Goal: Register for event/course

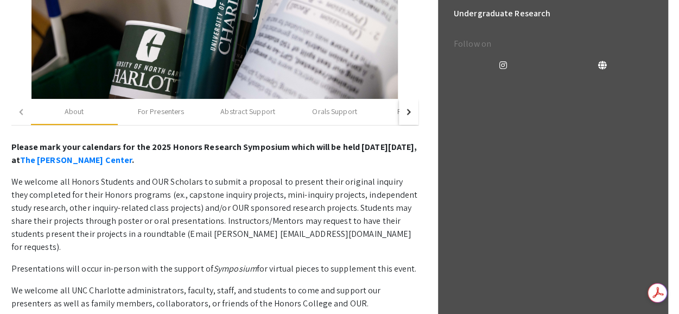
scroll to position [326, 0]
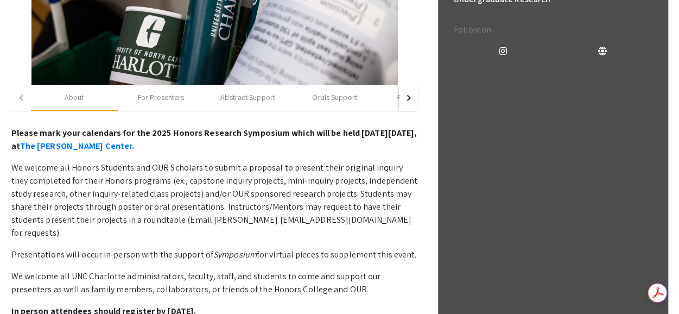
click at [405, 97] on div "button" at bounding box center [407, 97] width 6 height 6
click at [16, 93] on button "button" at bounding box center [21, 98] width 20 height 26
click at [20, 97] on div "button" at bounding box center [22, 97] width 6 height 6
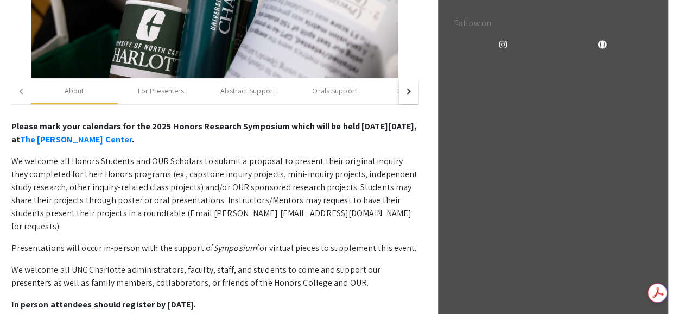
scroll to position [271, 0]
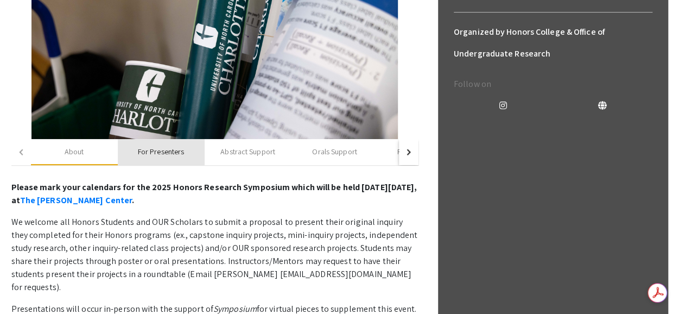
click at [154, 151] on div "For Presenters" at bounding box center [161, 151] width 46 height 11
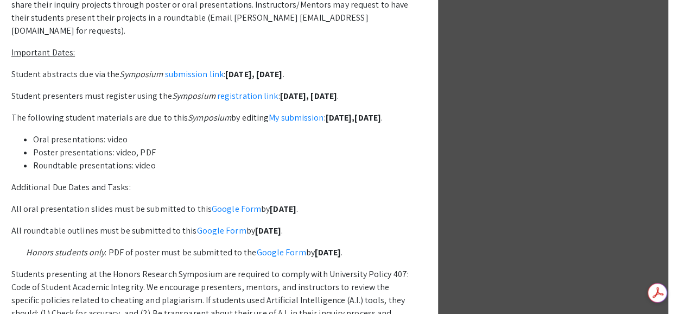
scroll to position [543, 0]
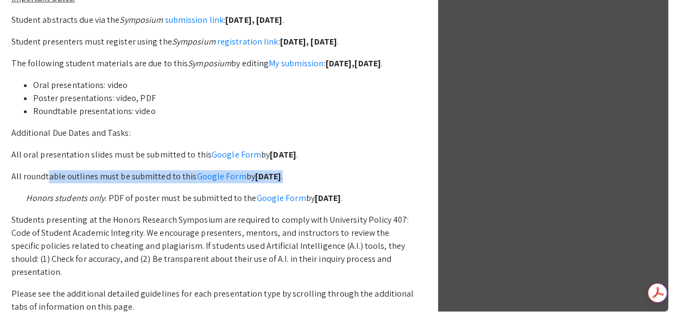
drag, startPoint x: 30, startPoint y: 176, endPoint x: 368, endPoint y: 176, distance: 337.5
click at [368, 176] on p "All roundtable outlines must be submitted to this Google Form by [DATE] ." at bounding box center [214, 176] width 407 height 13
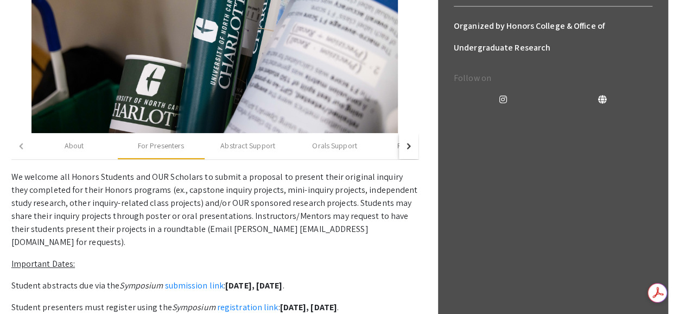
scroll to position [271, 0]
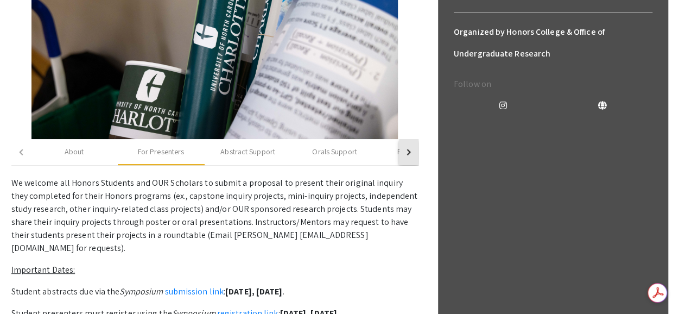
click at [409, 150] on button "button" at bounding box center [409, 152] width 20 height 26
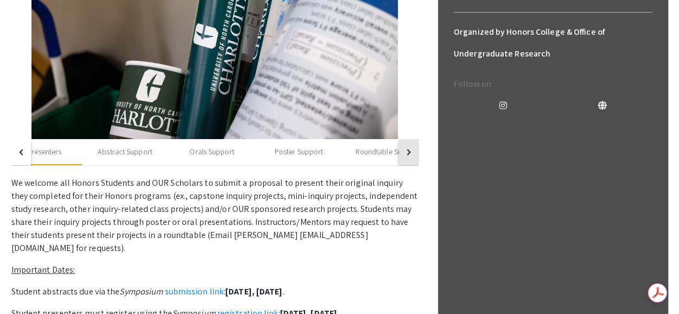
click at [409, 150] on button "button" at bounding box center [409, 152] width 20 height 26
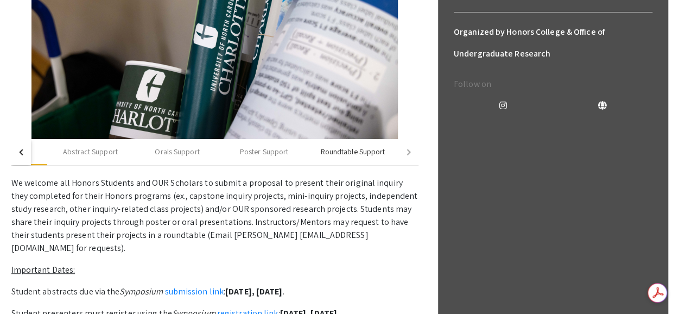
click at [349, 152] on div "Roundtable Support" at bounding box center [353, 151] width 65 height 11
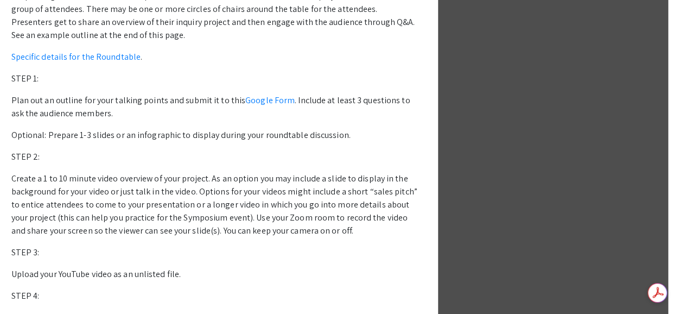
scroll to position [461, 0]
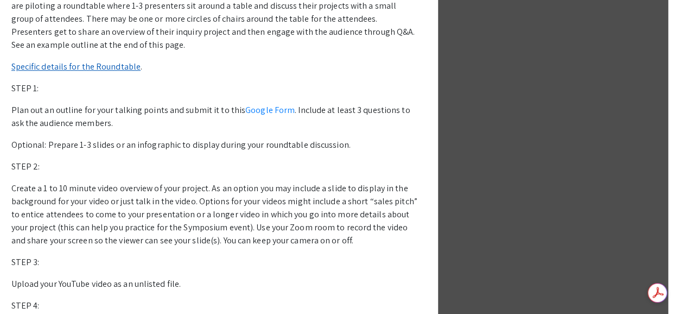
click at [87, 67] on link "Specific details for the Roundtable" at bounding box center [76, 66] width 130 height 11
